Goal: Task Accomplishment & Management: Complete application form

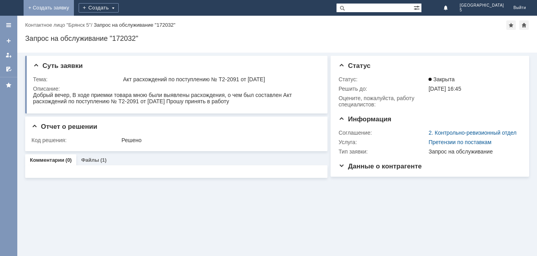
click at [74, 10] on link "+ Создать заявку" at bounding box center [49, 8] width 50 height 16
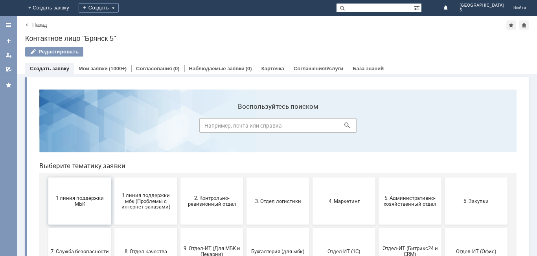
click at [71, 198] on span "1 линия поддержки МБК" at bounding box center [80, 201] width 58 height 12
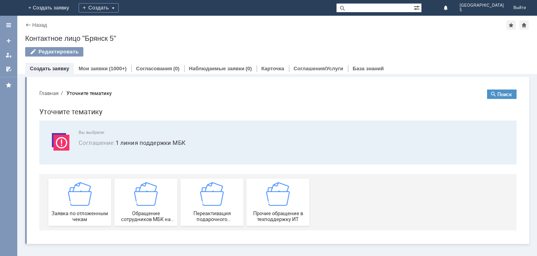
click at [71, 198] on img at bounding box center [80, 194] width 24 height 24
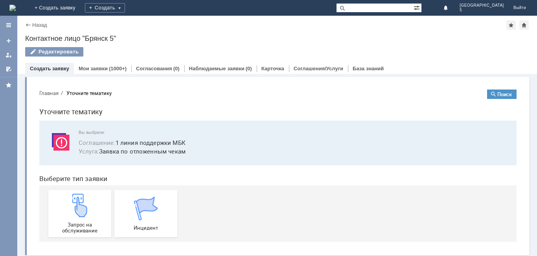
click at [71, 198] on img at bounding box center [80, 206] width 24 height 24
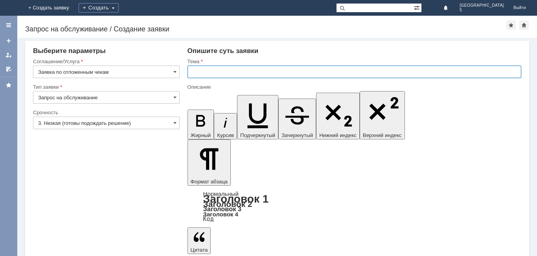
click at [198, 73] on input "text" at bounding box center [354, 72] width 334 height 13
type input "отложенный чек"
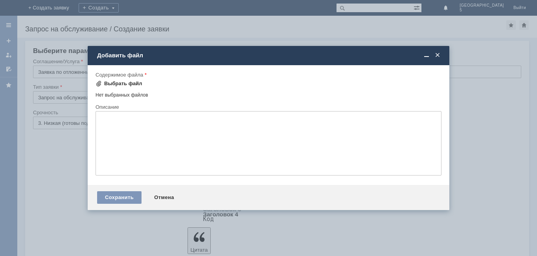
click at [127, 84] on div "Выбрать файл" at bounding box center [123, 84] width 38 height 6
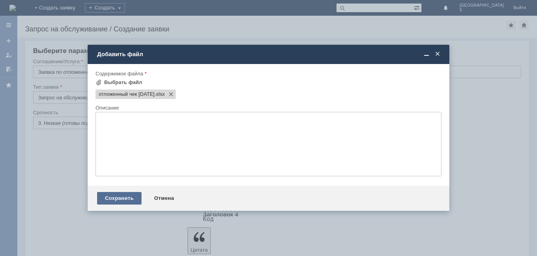
click at [130, 199] on div "Сохранить" at bounding box center [119, 198] width 44 height 13
